Goal: Transaction & Acquisition: Purchase product/service

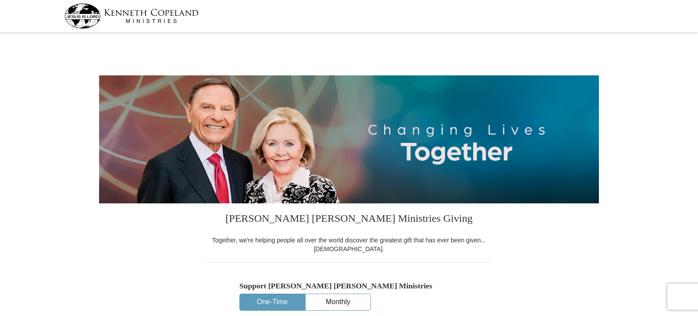
select select "FL"
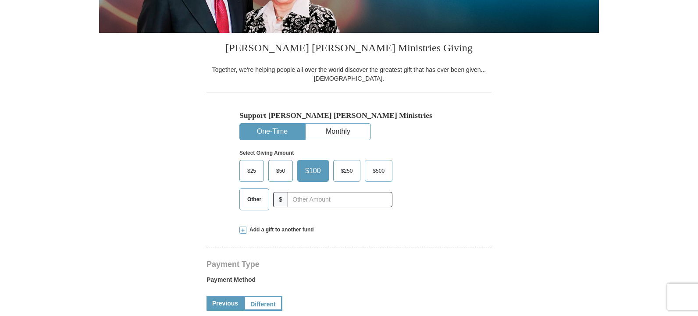
scroll to position [175, 0]
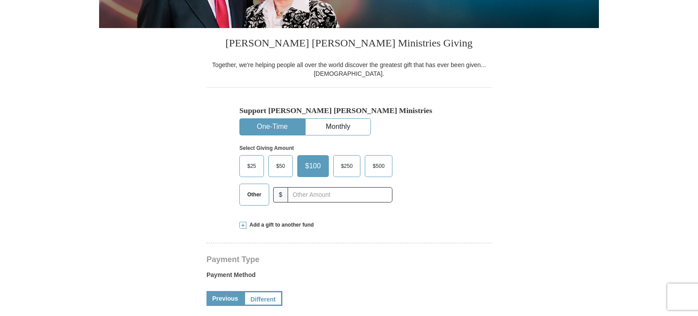
click at [248, 195] on span "Other" at bounding box center [254, 194] width 23 height 13
click at [0, 0] on input "Other" at bounding box center [0, 0] width 0 height 0
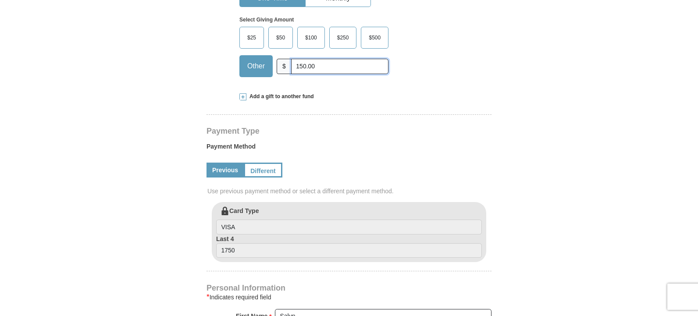
scroll to position [307, 0]
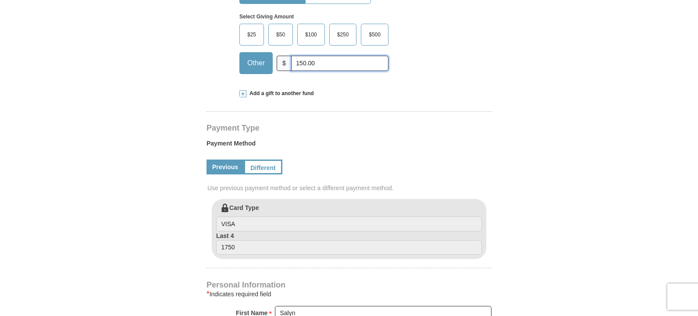
type input "150.00"
click at [226, 168] on link "Previous" at bounding box center [224, 167] width 37 height 15
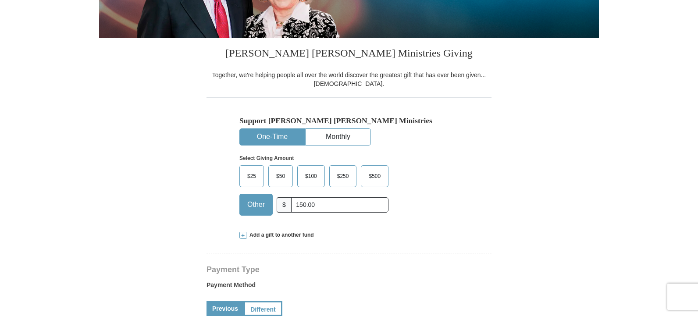
scroll to position [219, 0]
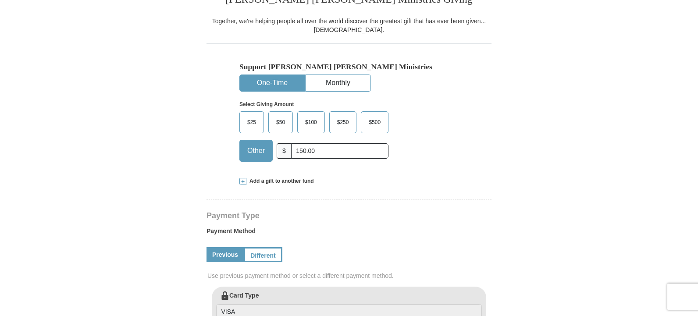
click at [311, 121] on span "$100" at bounding box center [311, 122] width 21 height 13
click at [0, 0] on input "$100" at bounding box center [0, 0] width 0 height 0
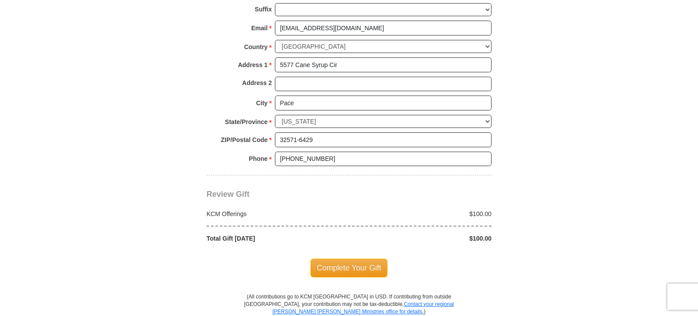
scroll to position [658, 0]
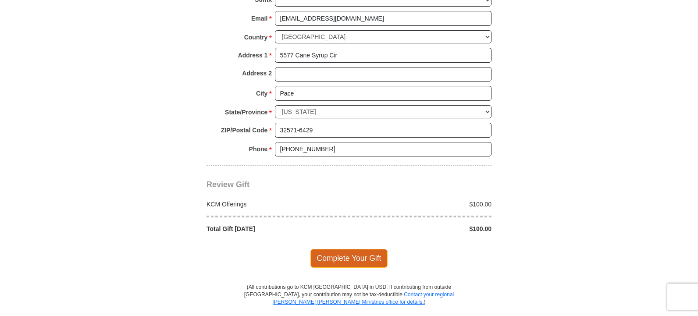
click at [349, 255] on span "Complete Your Gift" at bounding box center [349, 258] width 78 height 18
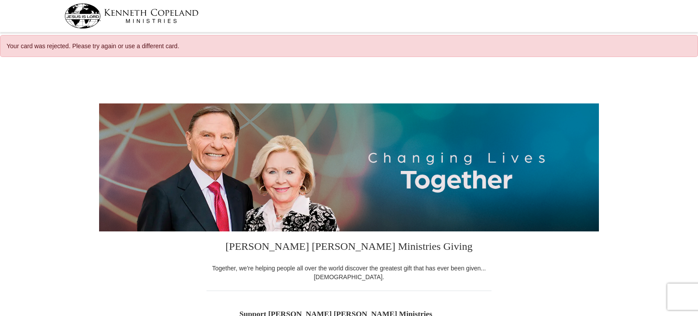
select select "FL"
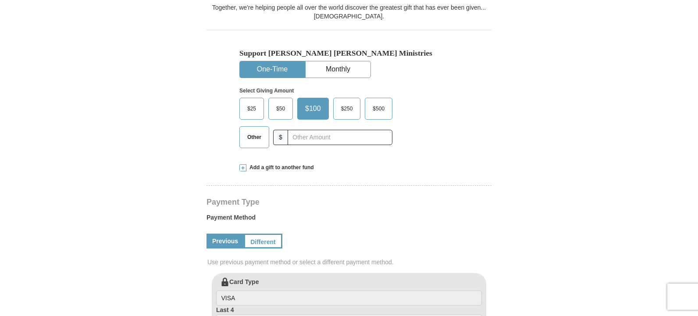
scroll to position [263, 0]
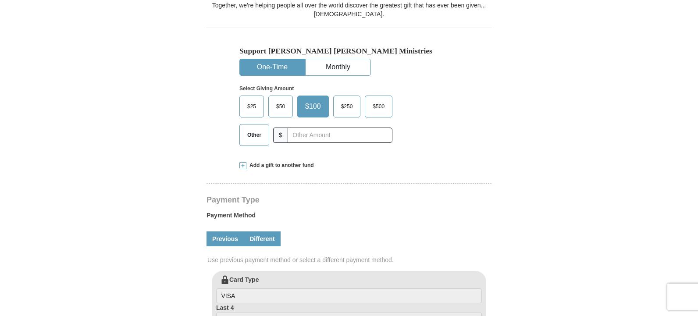
click at [262, 238] on link "Different" at bounding box center [262, 238] width 37 height 15
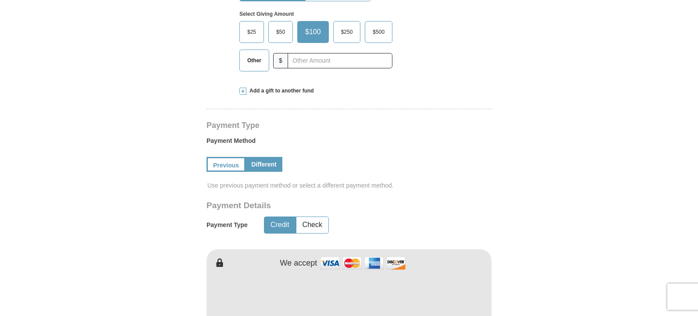
scroll to position [351, 0]
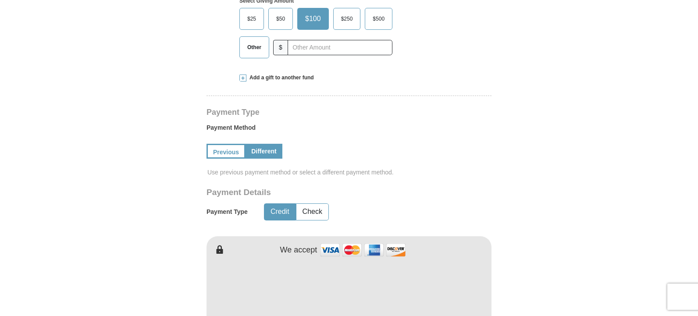
click at [277, 211] on button "Credit" at bounding box center [279, 212] width 31 height 16
type button "Credit"
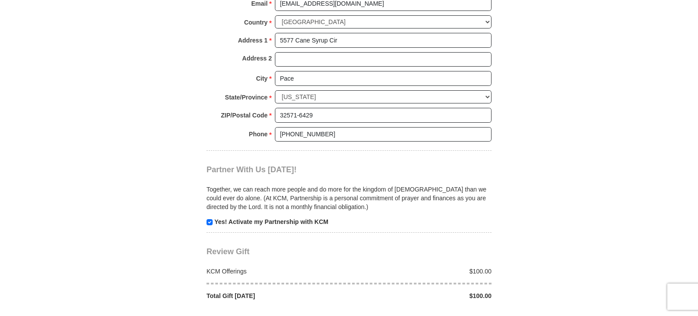
scroll to position [877, 0]
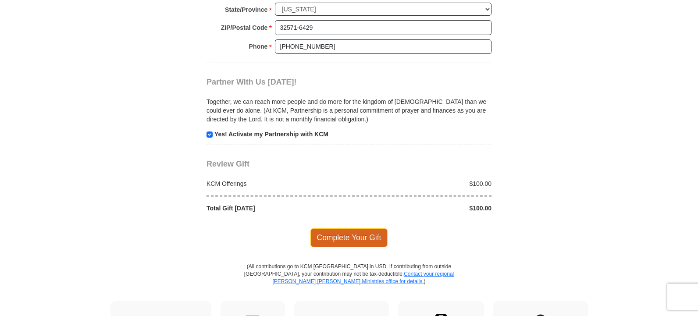
click at [361, 232] on span "Complete Your Gift" at bounding box center [349, 237] width 78 height 18
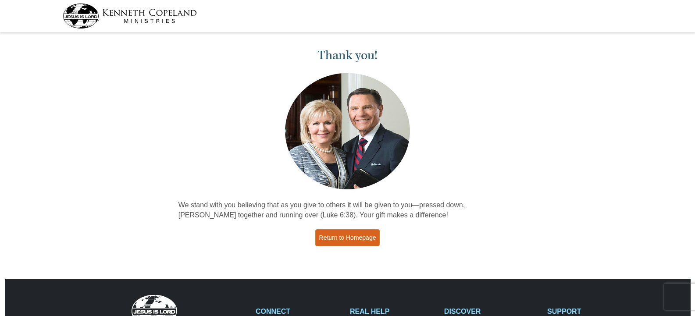
click at [364, 236] on link "Return to Homepage" at bounding box center [347, 237] width 65 height 17
